Goal: Find specific page/section: Find specific page/section

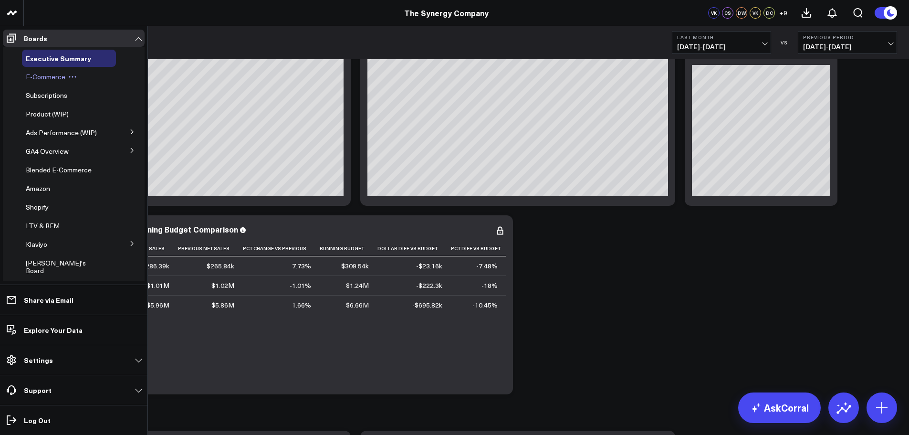
click at [42, 78] on span "E-Commerce" at bounding box center [46, 76] width 40 height 9
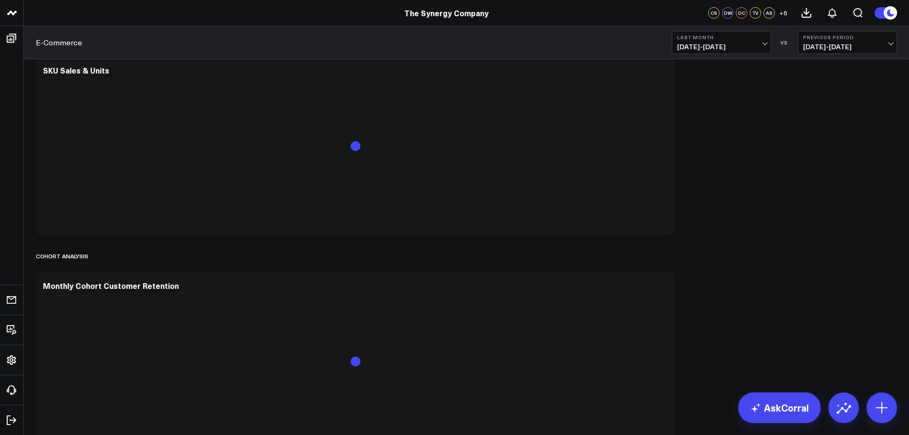
scroll to position [2273, 0]
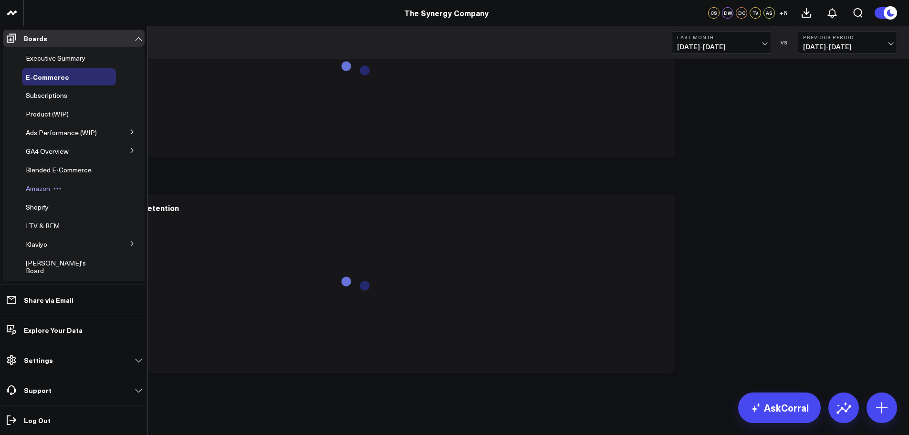
click at [40, 188] on span "Amazon" at bounding box center [38, 188] width 24 height 9
